Goal: Information Seeking & Learning: Learn about a topic

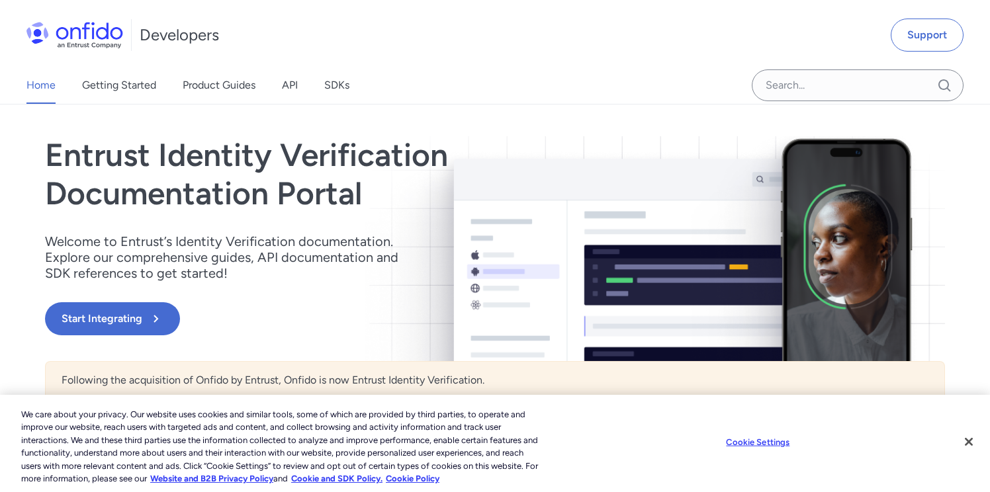
scroll to position [43, 0]
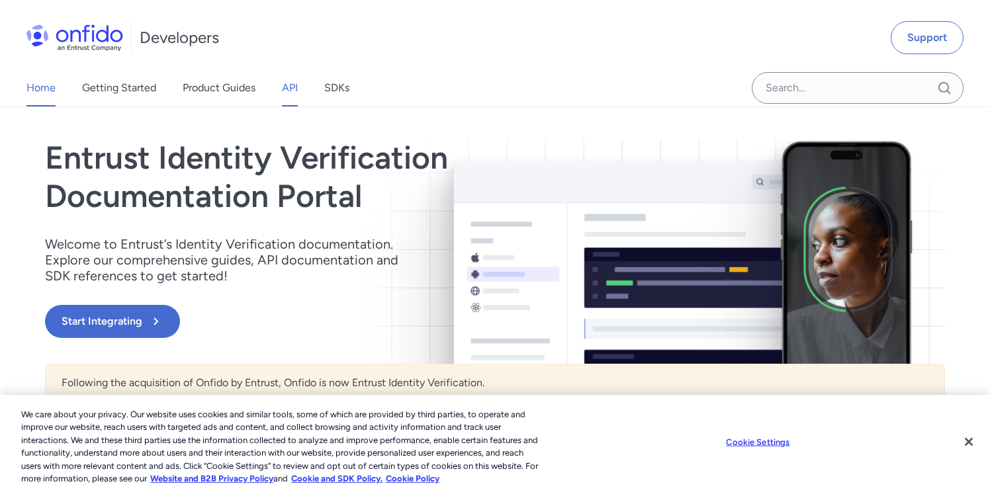
click at [287, 87] on link "API" at bounding box center [290, 87] width 16 height 37
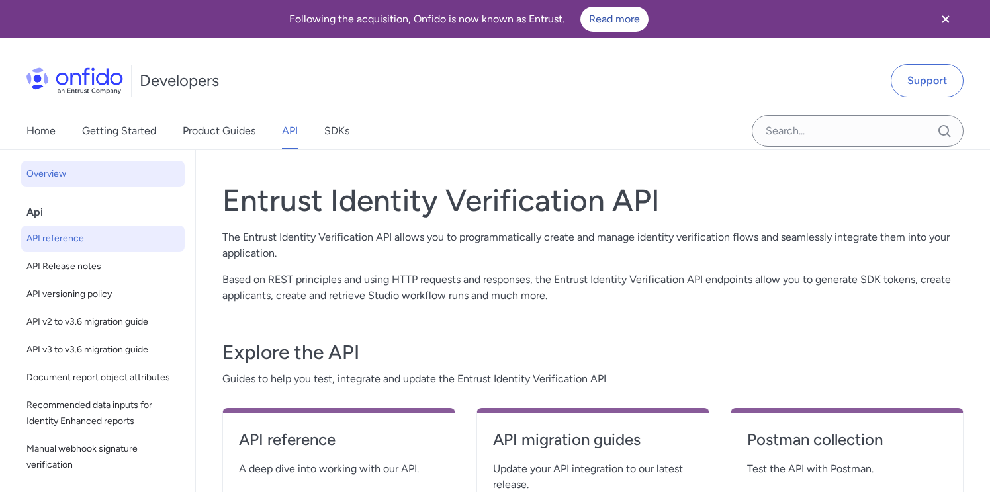
click at [117, 242] on span "API reference" at bounding box center [102, 239] width 153 height 16
select select "http"
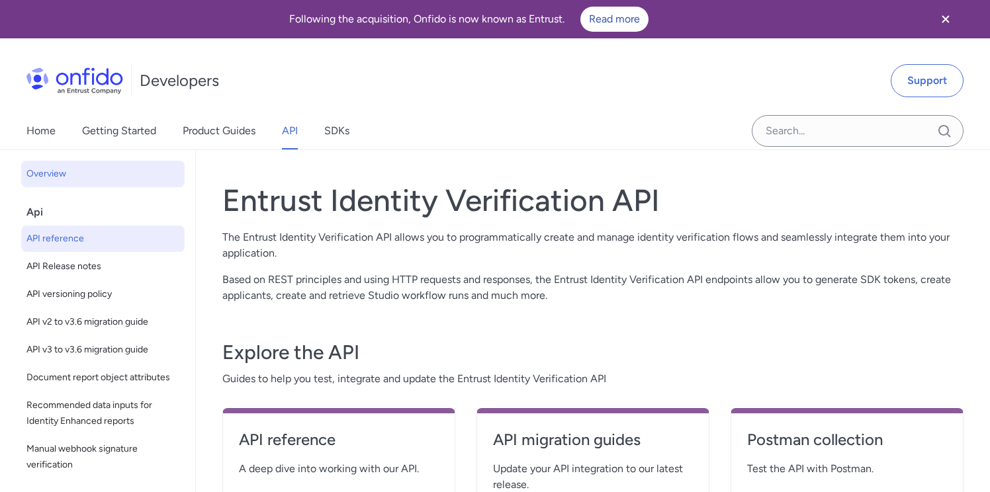
select select "http"
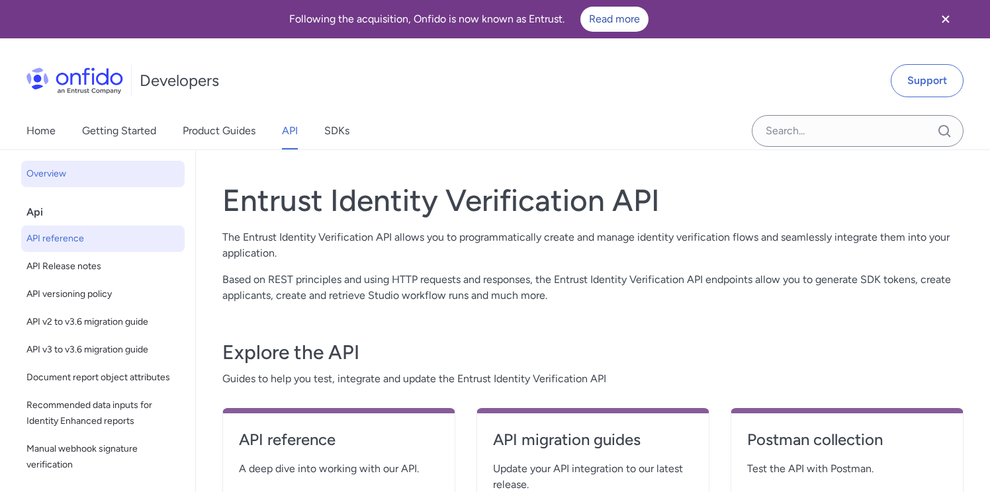
select select "http"
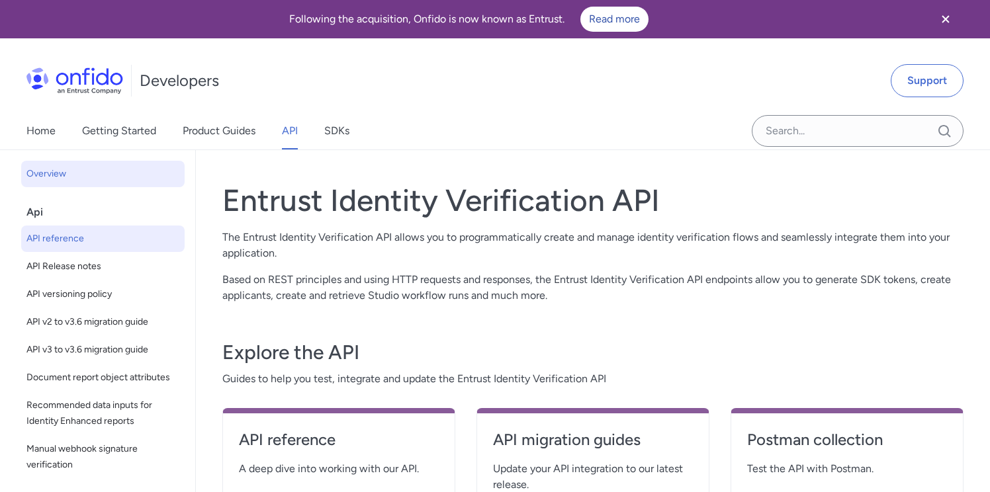
select select "http"
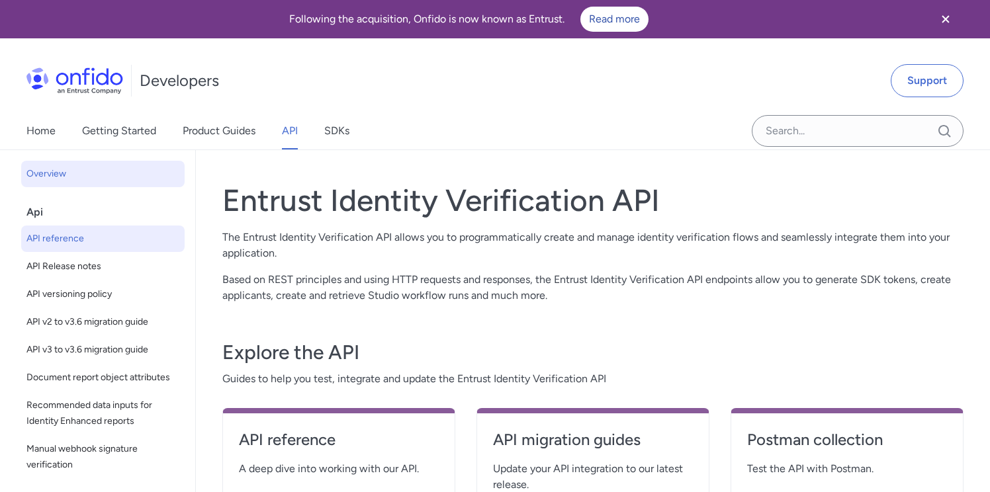
select select "http"
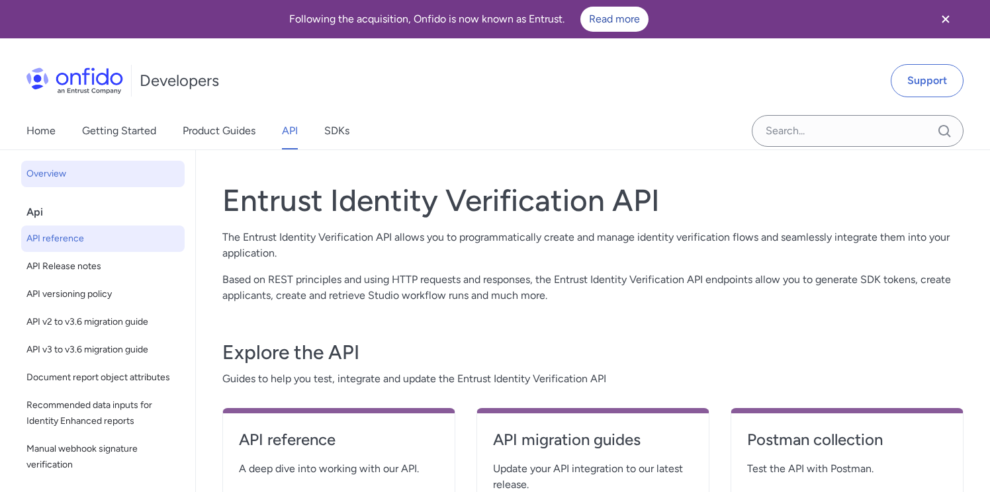
select select "http"
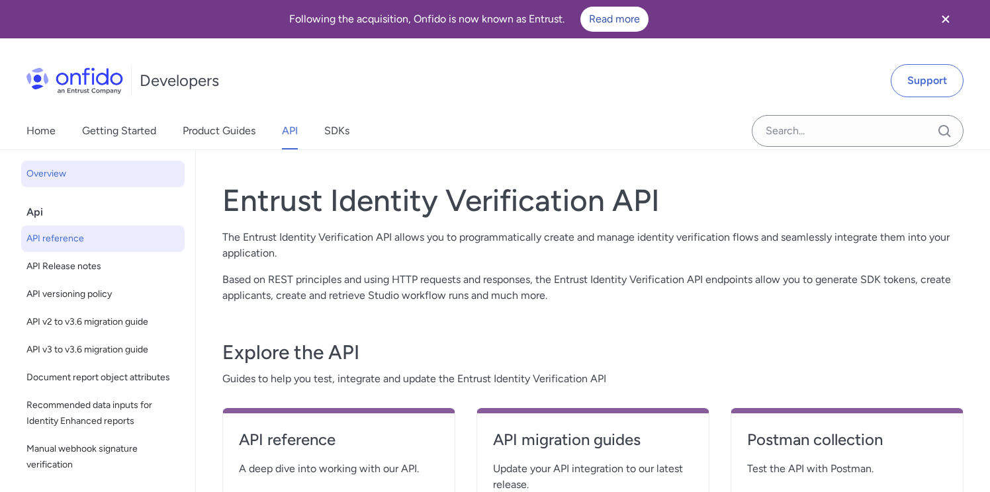
select select "http"
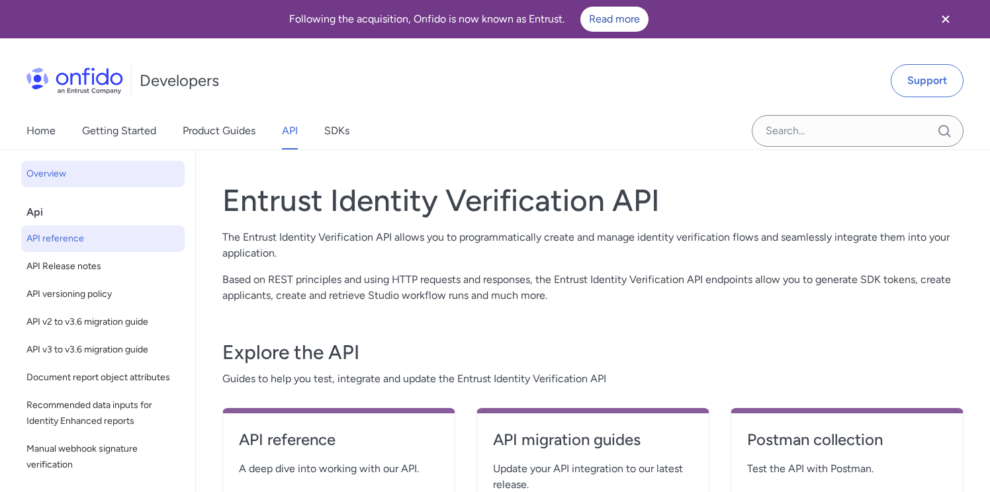
select select "http"
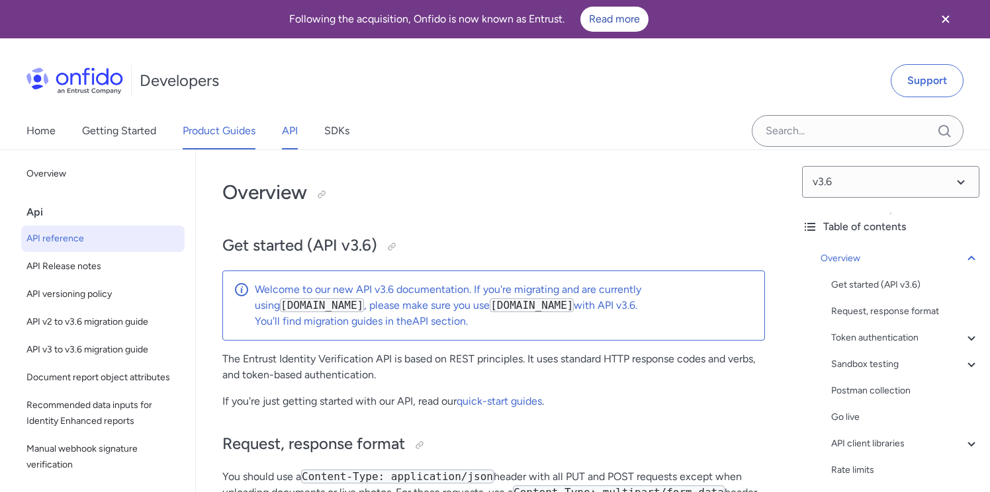
click at [202, 130] on link "Product Guides" at bounding box center [219, 130] width 73 height 37
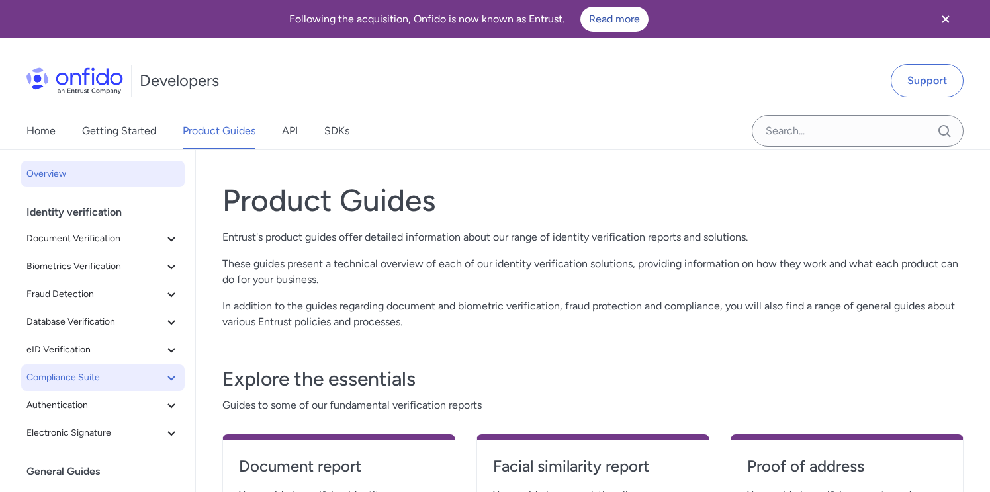
click at [121, 380] on span "Compliance Suite" at bounding box center [94, 378] width 137 height 16
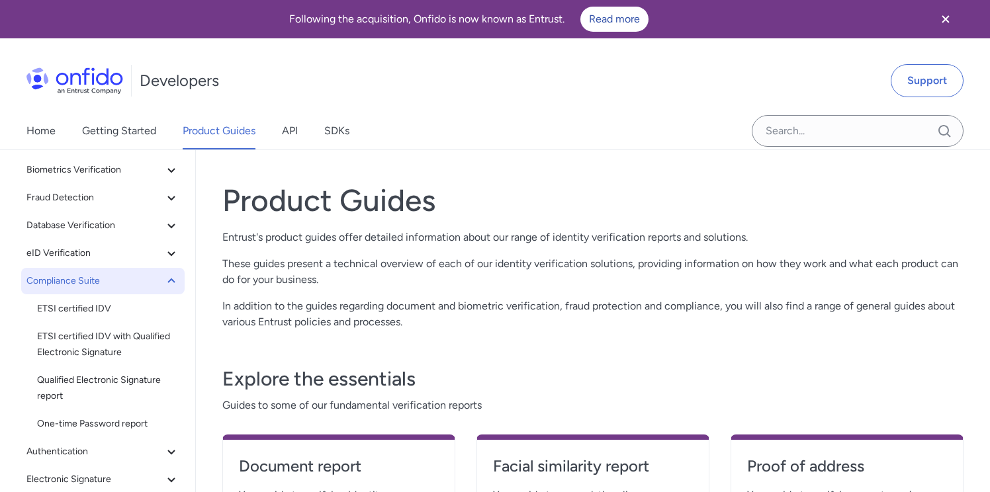
scroll to position [101, 0]
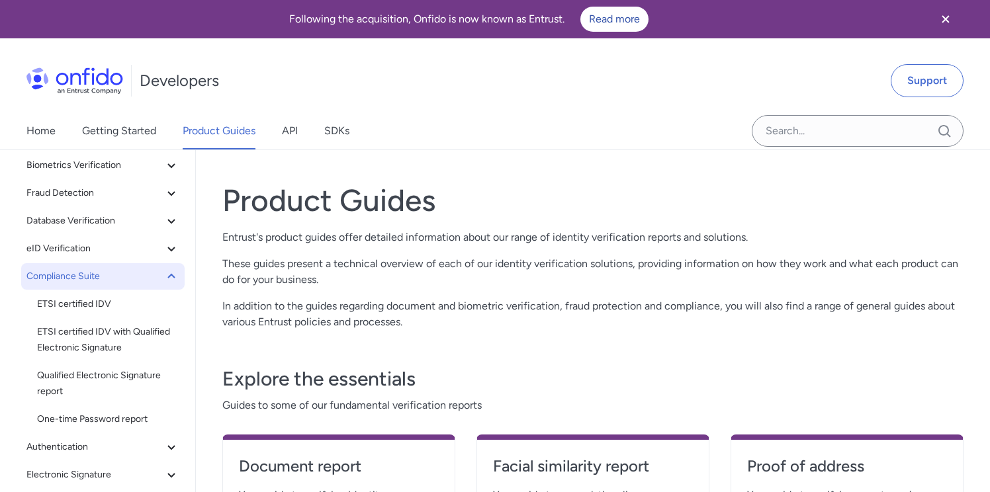
click at [136, 272] on span "Compliance Suite" at bounding box center [94, 277] width 137 height 16
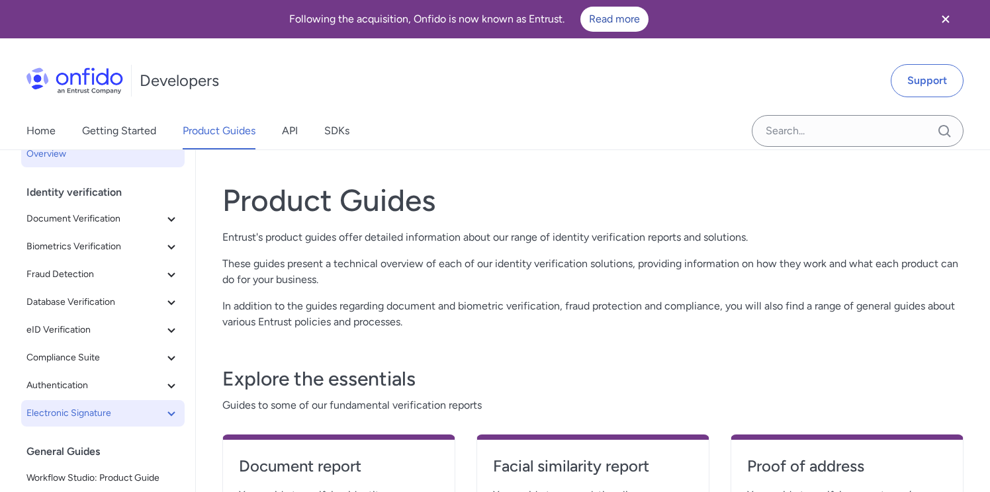
scroll to position [0, 0]
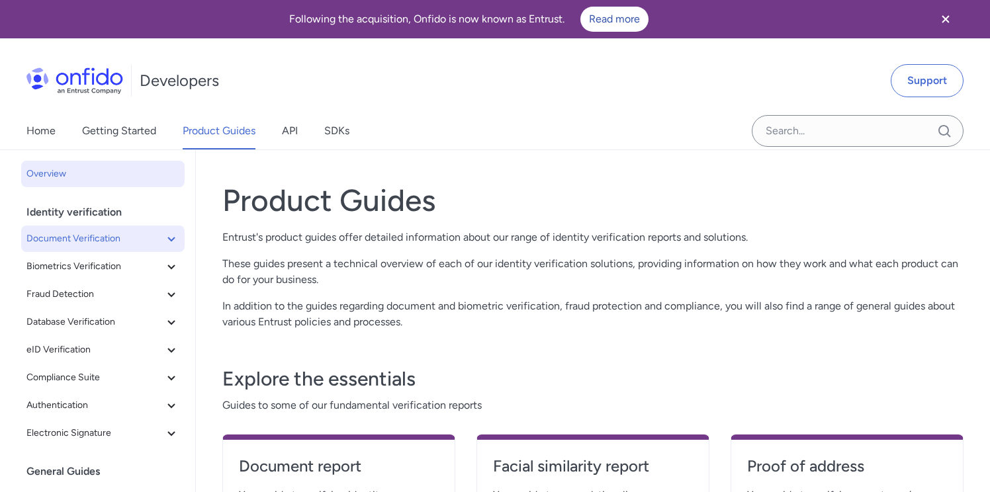
click at [173, 241] on icon at bounding box center [171, 239] width 16 height 16
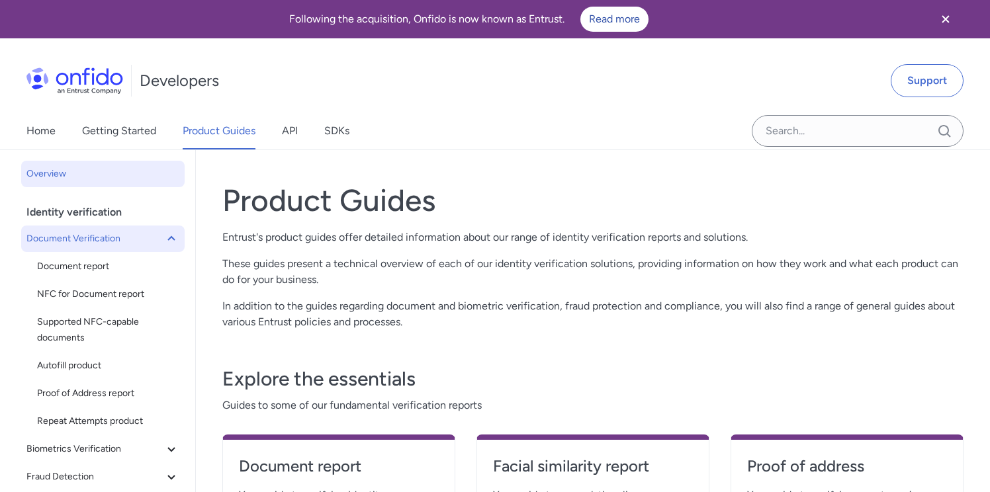
click at [173, 241] on icon at bounding box center [171, 239] width 16 height 16
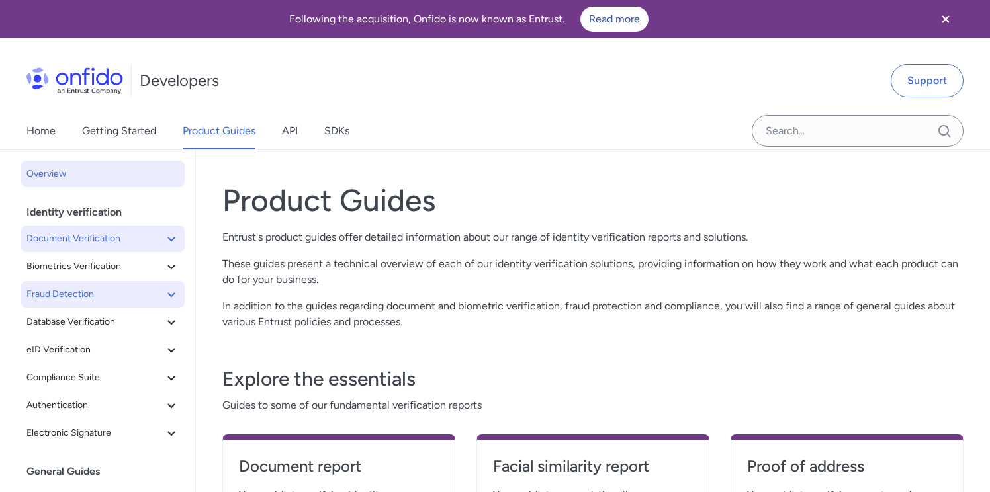
click at [171, 294] on icon at bounding box center [171, 294] width 16 height 16
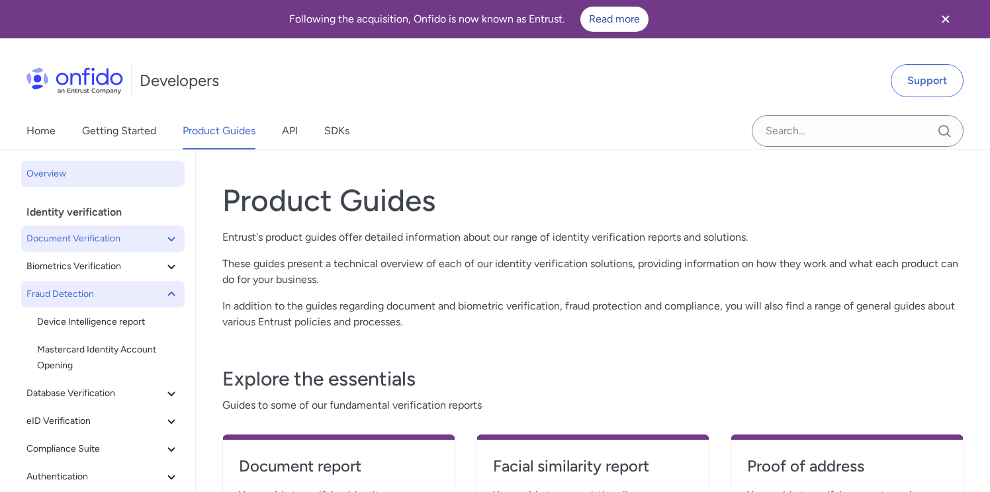
click at [171, 294] on icon at bounding box center [171, 294] width 16 height 16
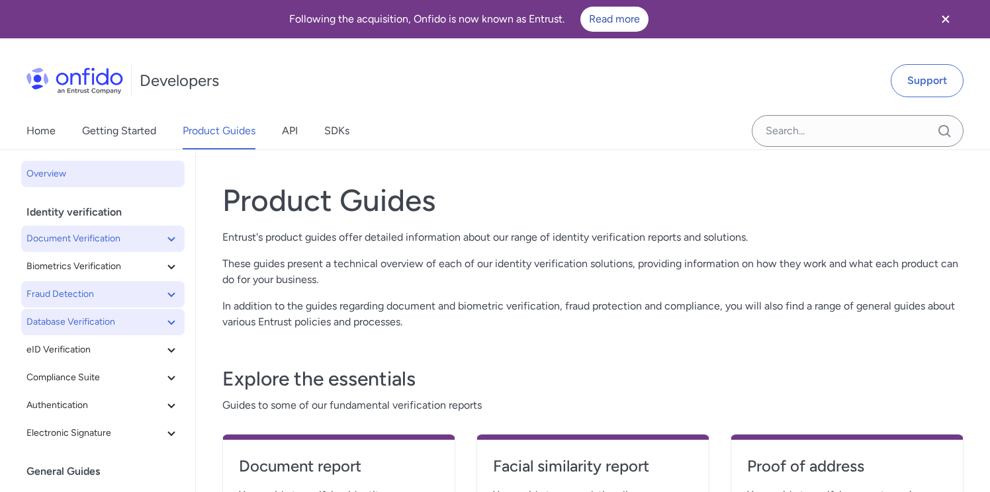
click at [172, 322] on icon at bounding box center [170, 322] width 7 height 5
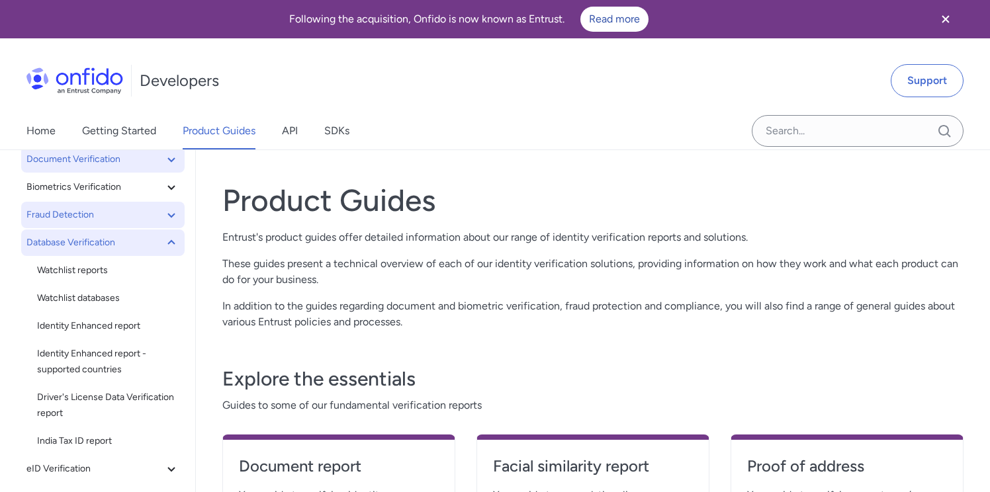
scroll to position [88, 0]
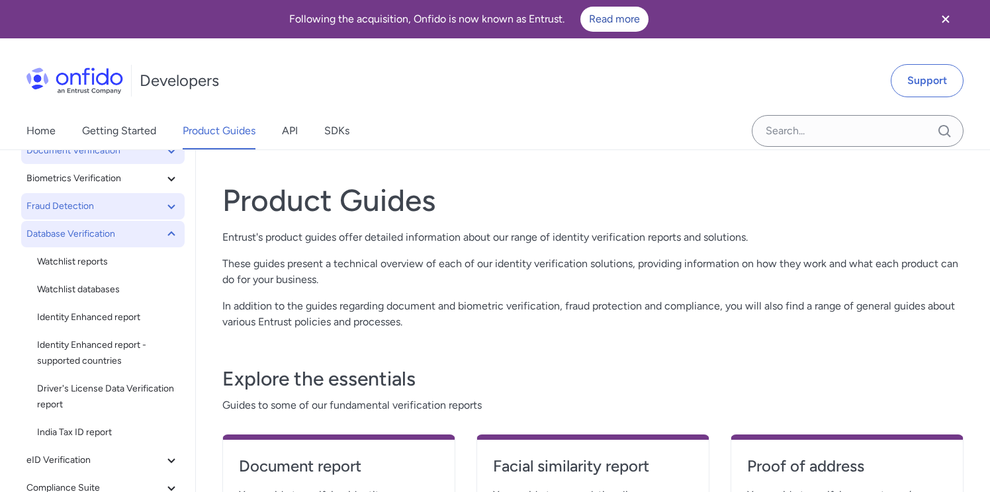
click at [169, 235] on icon at bounding box center [171, 234] width 16 height 16
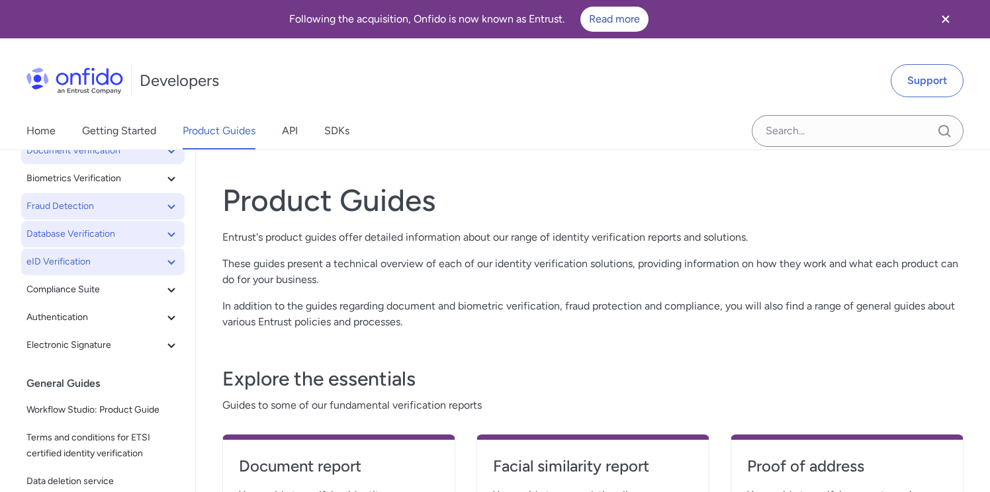
click at [172, 262] on icon at bounding box center [170, 262] width 7 height 5
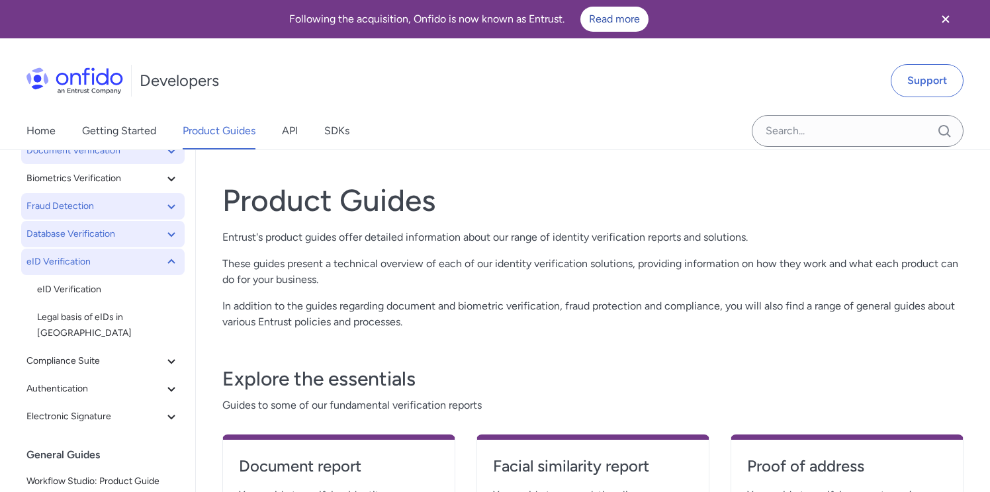
click at [172, 262] on icon at bounding box center [170, 261] width 7 height 5
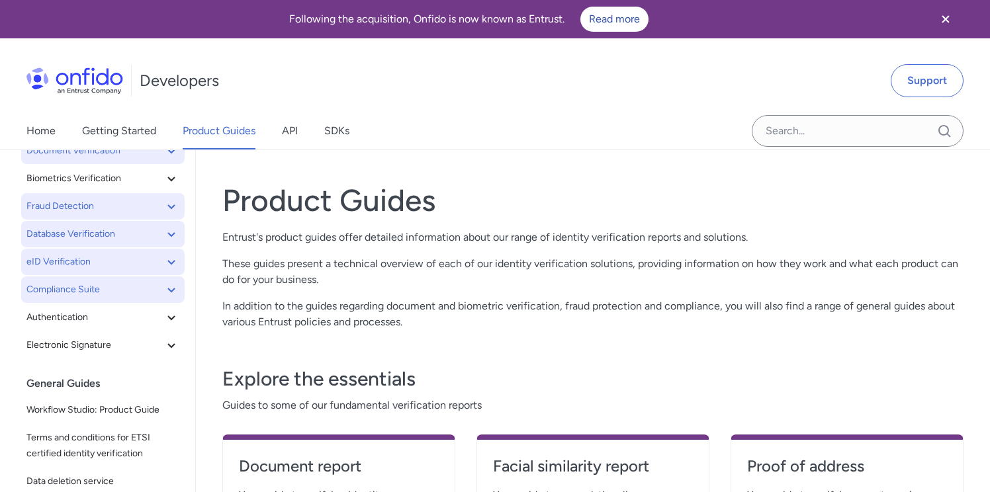
click at [173, 288] on icon at bounding box center [171, 290] width 16 height 16
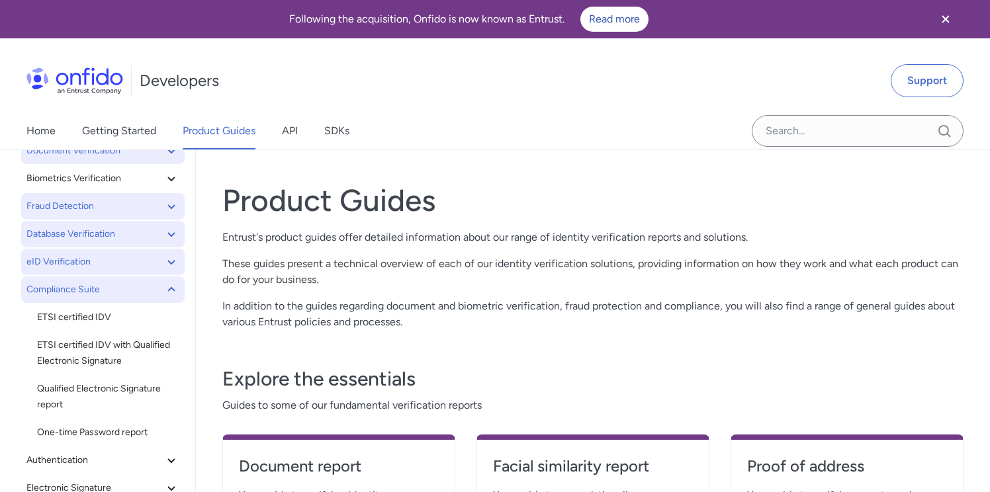
click at [173, 288] on icon at bounding box center [171, 290] width 16 height 16
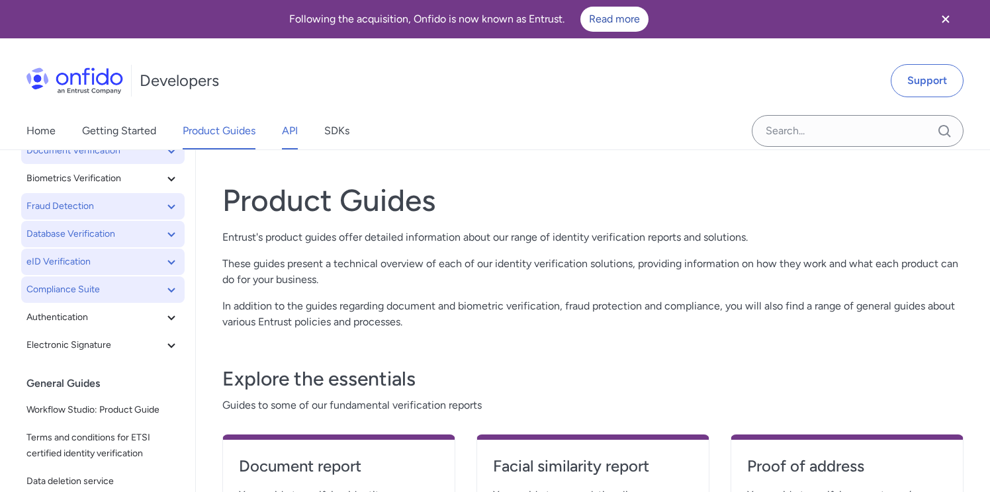
click at [294, 131] on link "API" at bounding box center [290, 130] width 16 height 37
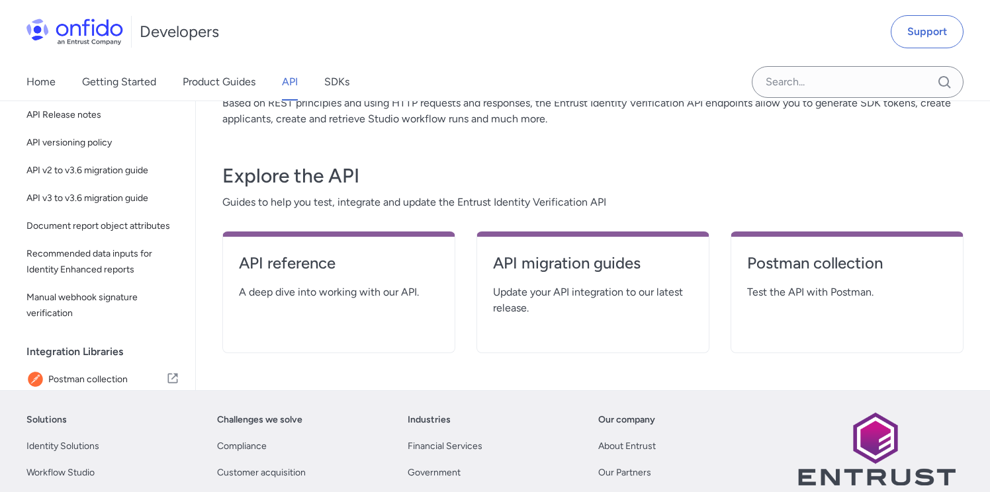
scroll to position [177, 0]
click at [315, 266] on h4 "API reference" at bounding box center [339, 262] width 200 height 21
select select "http"
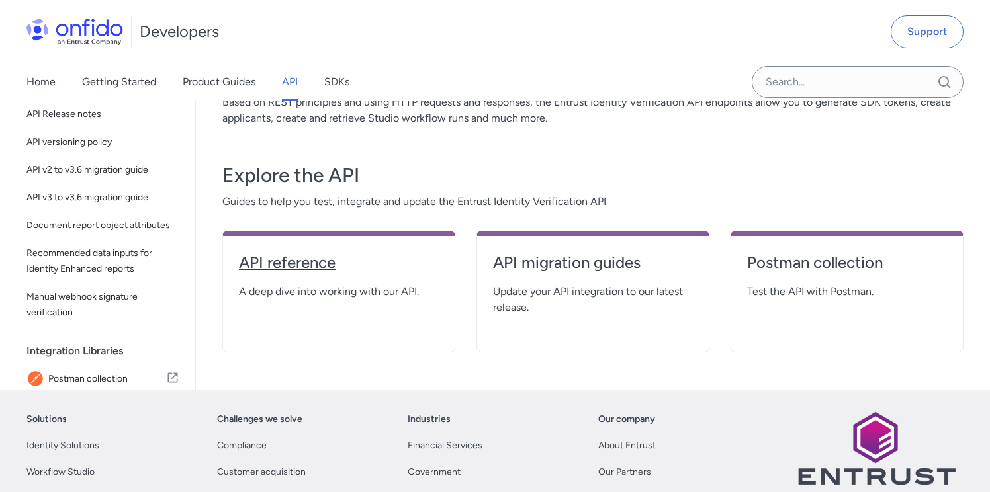
select select "http"
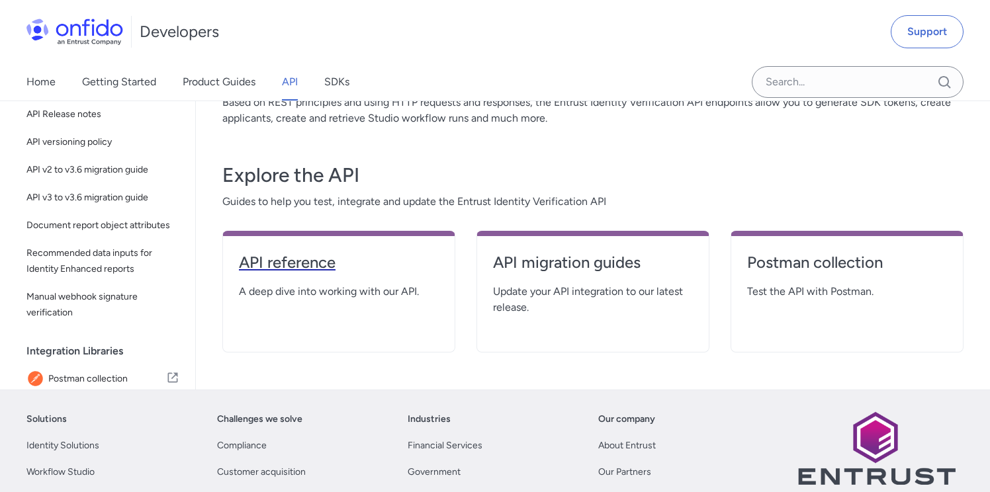
select select "http"
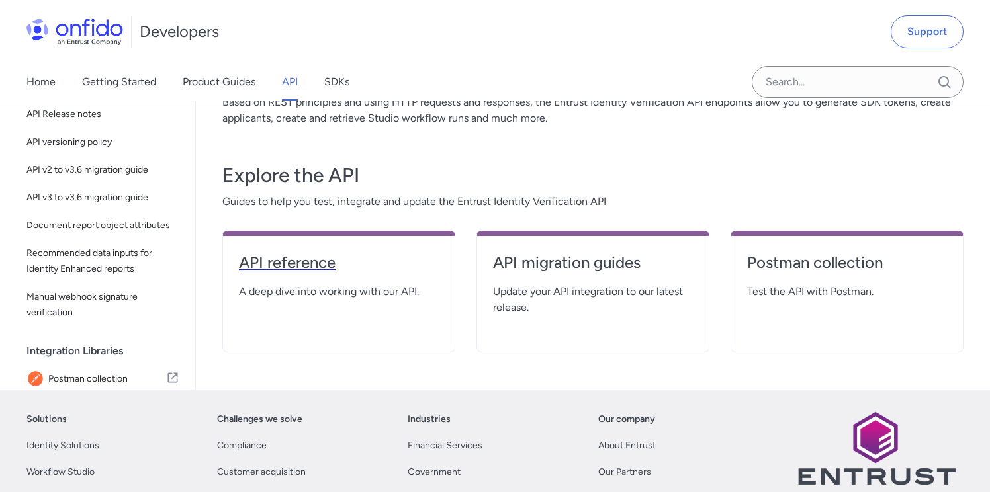
select select "http"
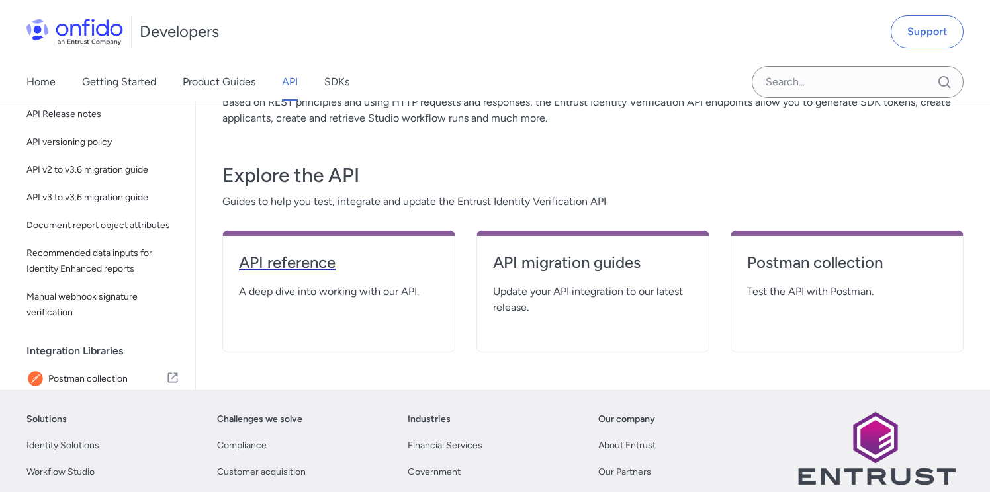
select select "http"
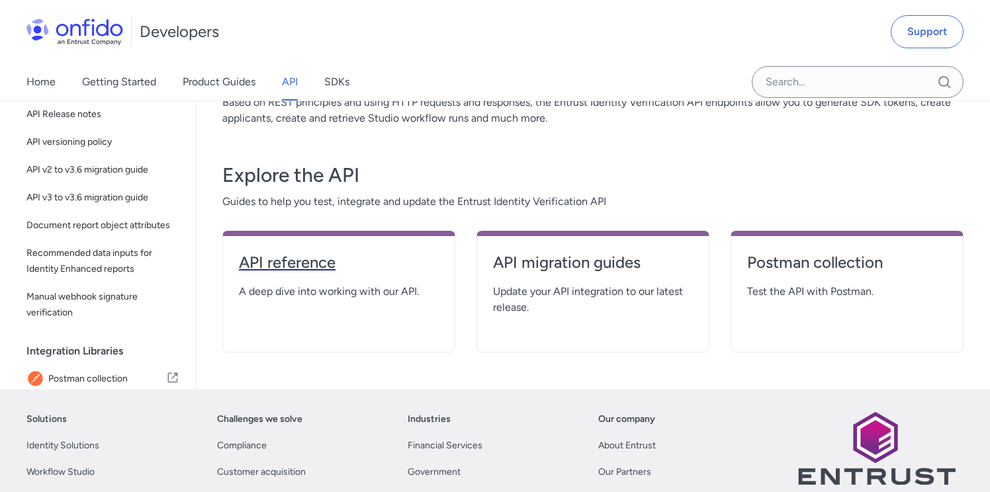
select select "http"
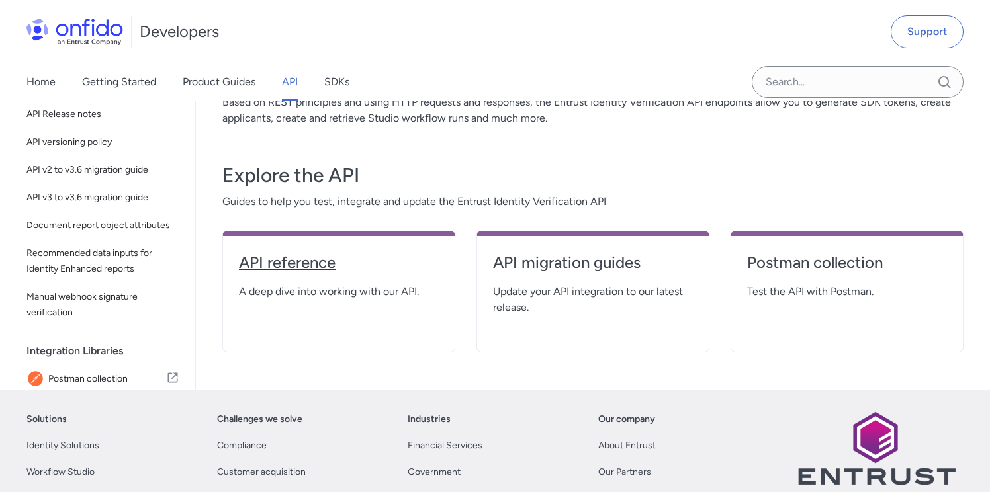
select select "http"
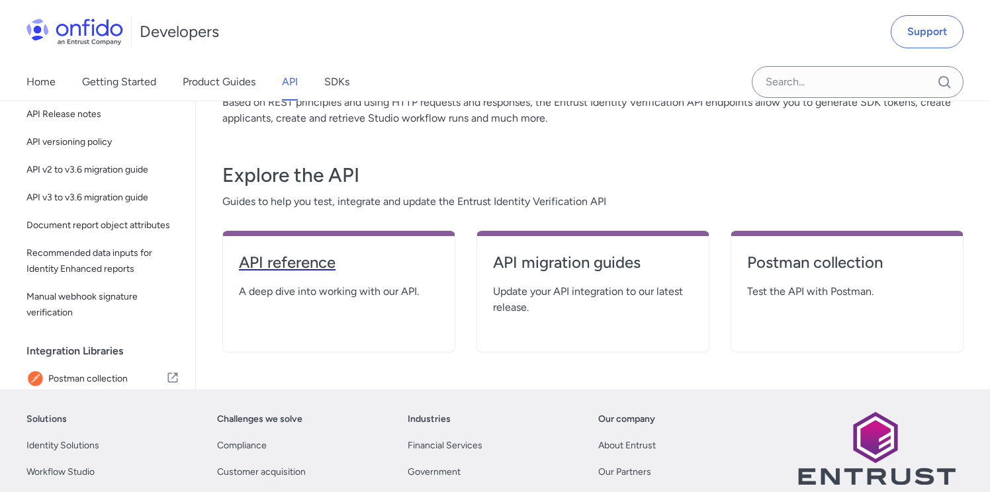
select select "http"
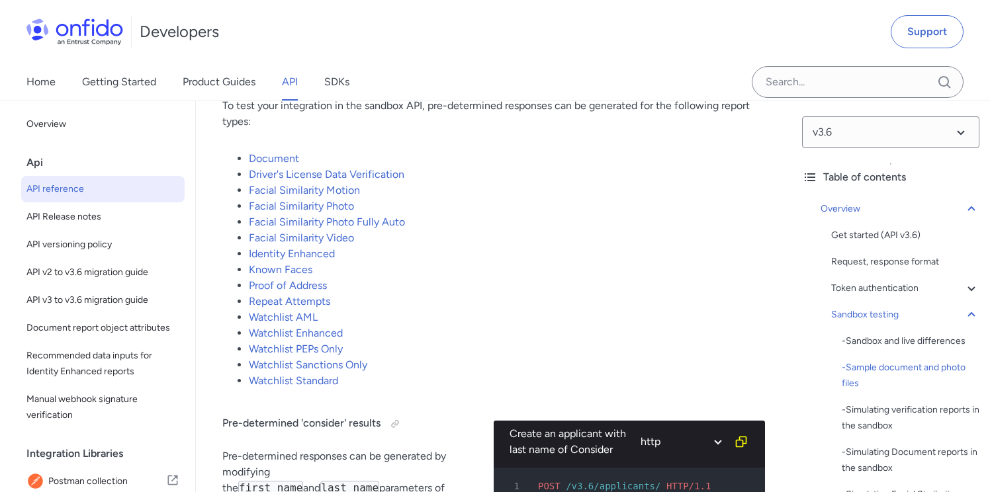
scroll to position [2867, 0]
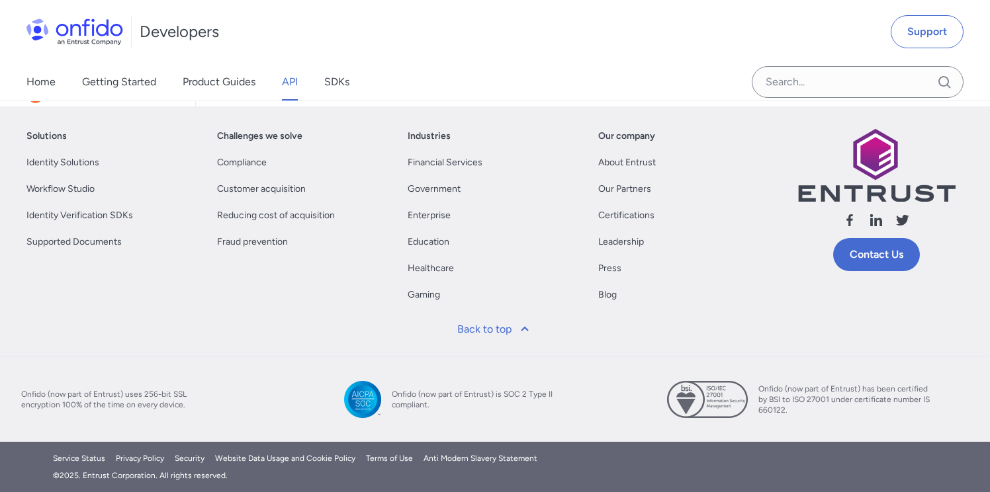
scroll to position [177, 0]
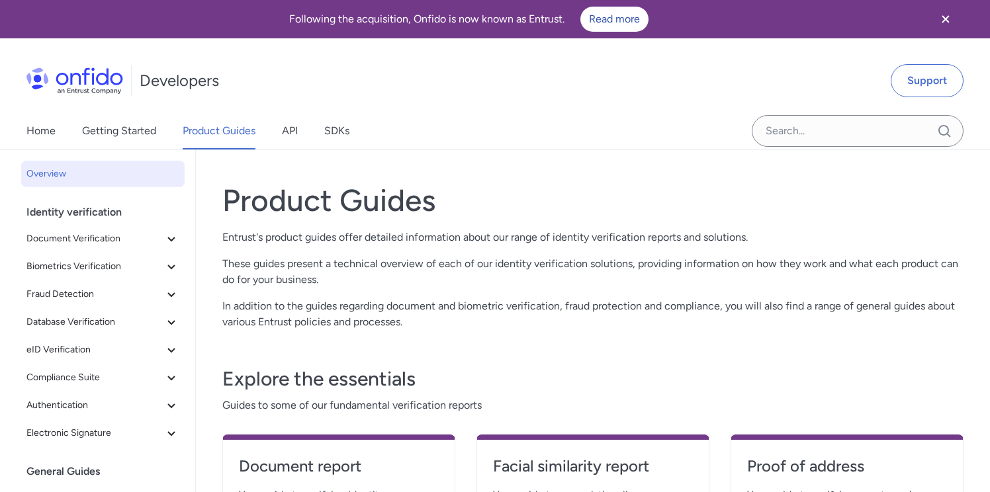
select select "http"
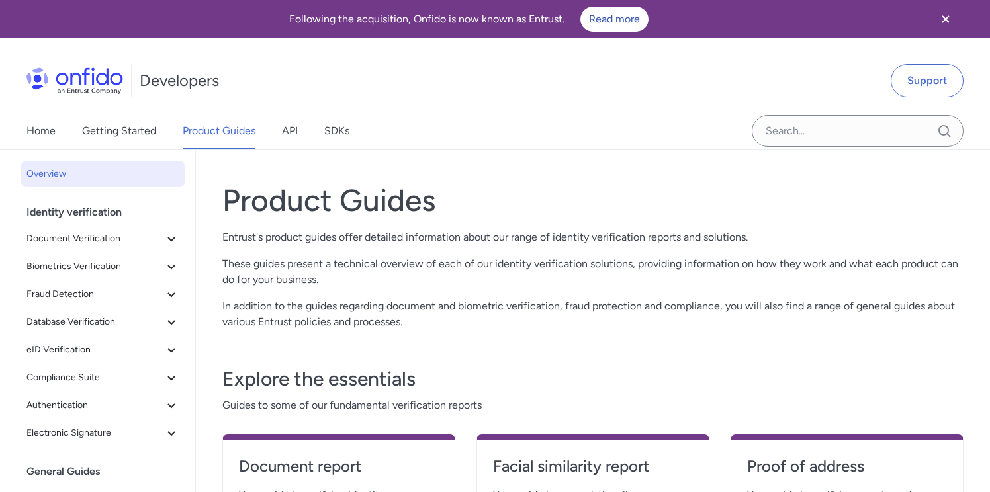
select select "http"
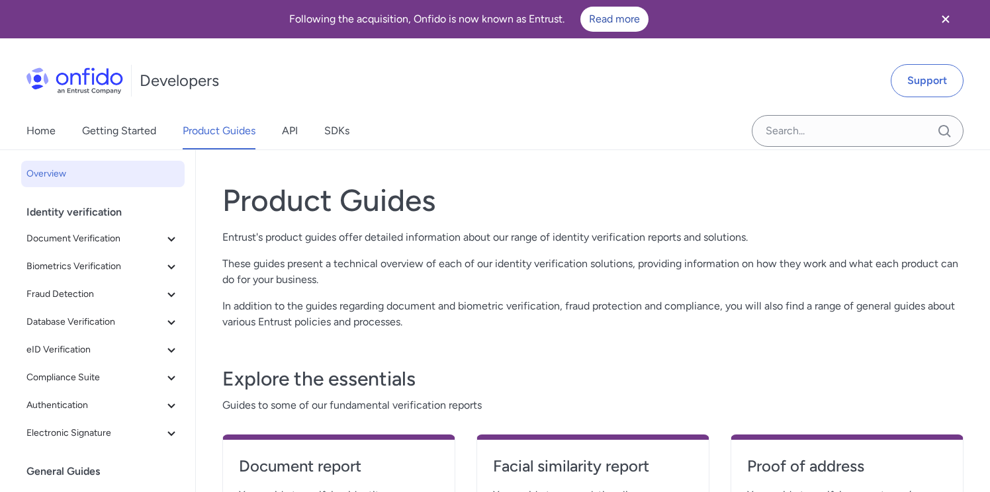
select select "http"
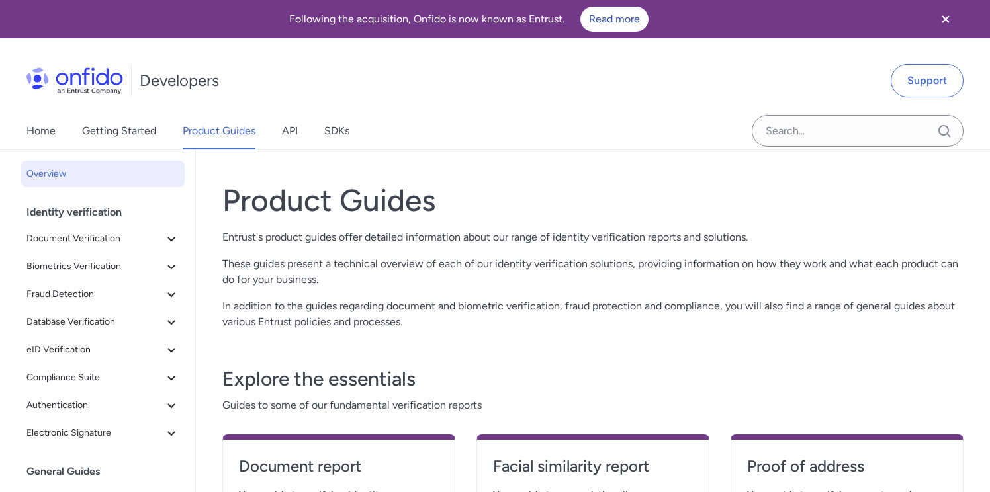
select select "http"
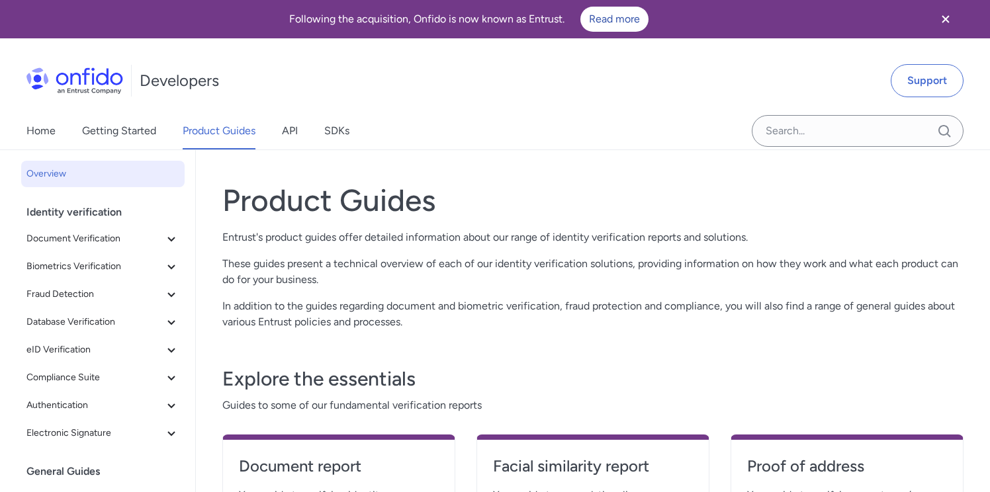
select select "http"
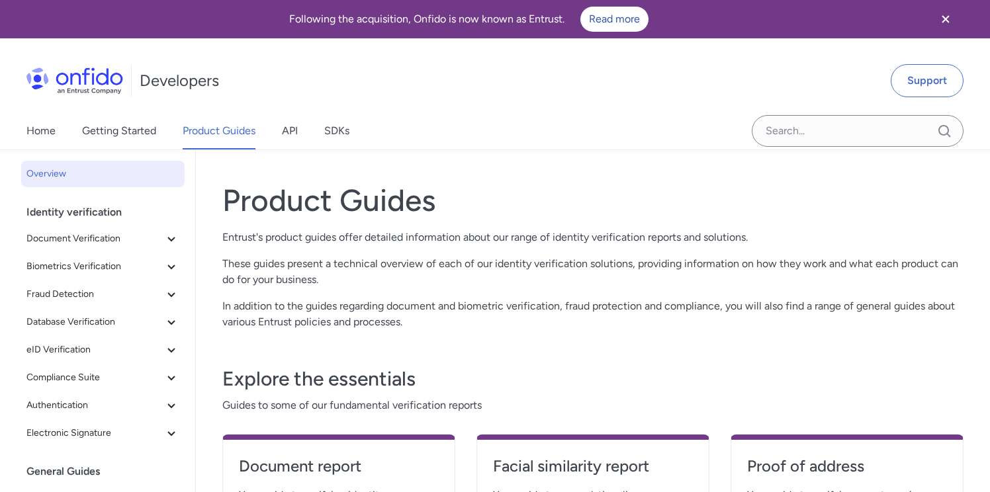
select select "http"
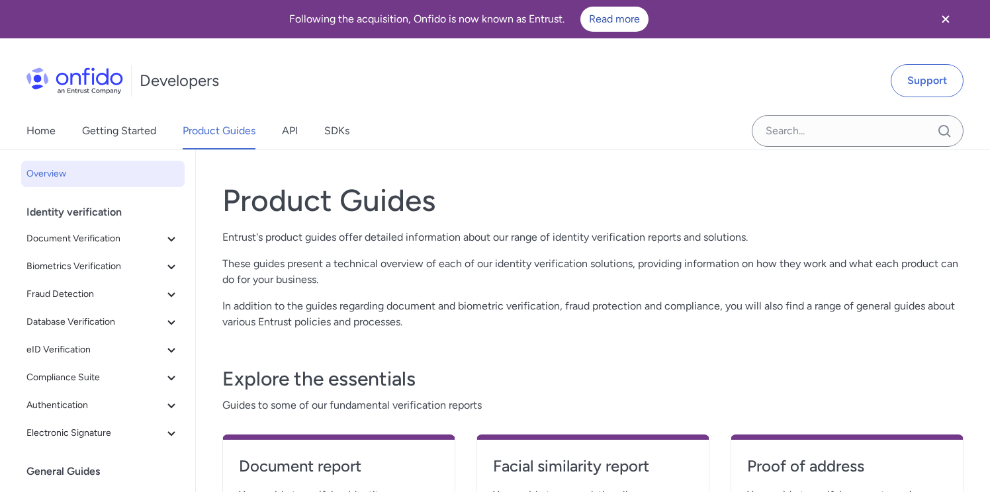
select select "http"
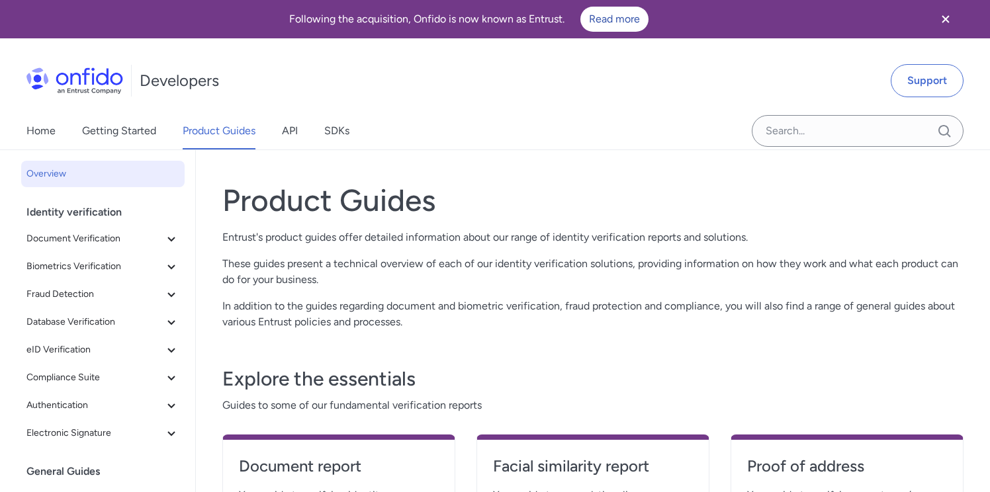
select select "http"
